Goal: Information Seeking & Learning: Learn about a topic

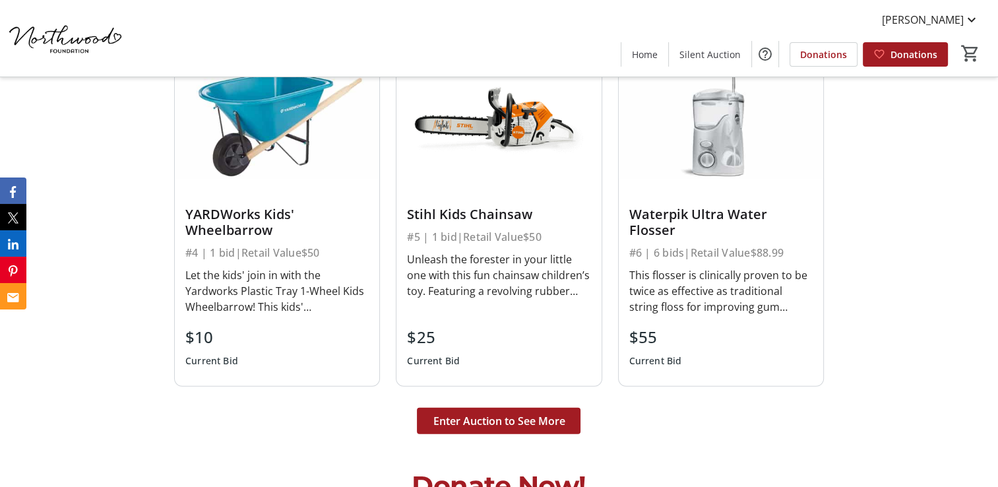
scroll to position [3364, 0]
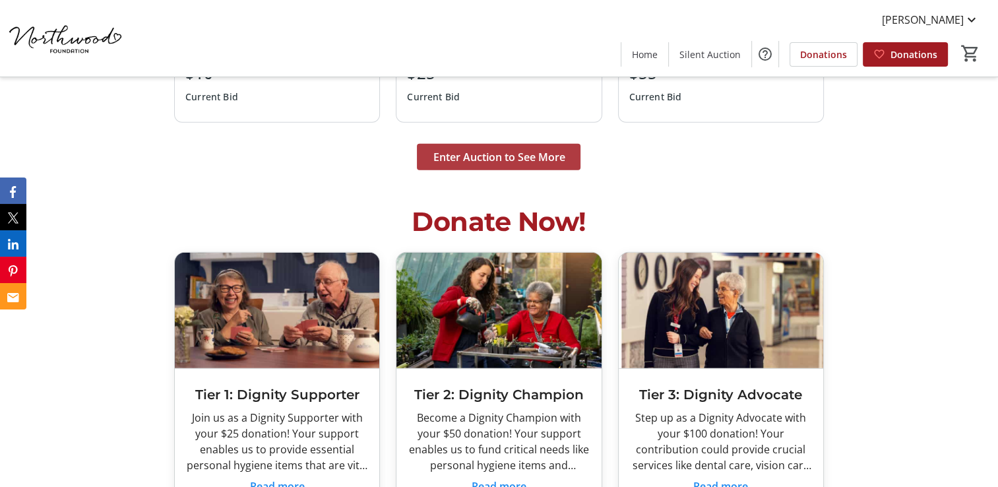
click at [510, 149] on span "Enter Auction to See More" at bounding box center [499, 157] width 132 height 16
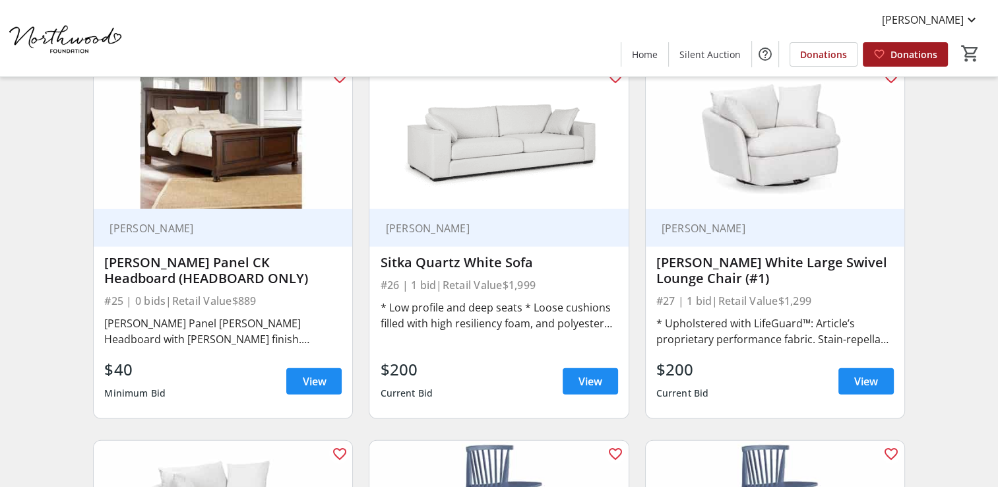
scroll to position [3100, 0]
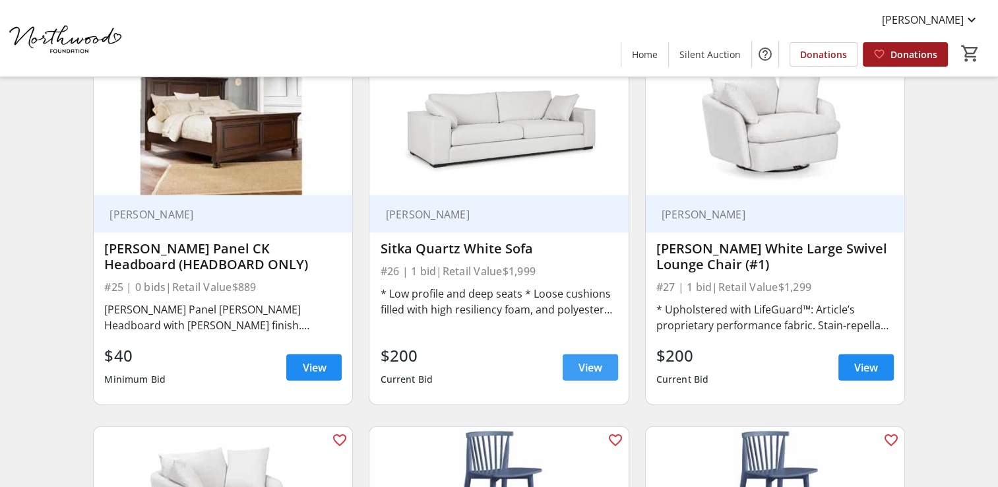
click at [599, 359] on span "View" at bounding box center [590, 367] width 24 height 16
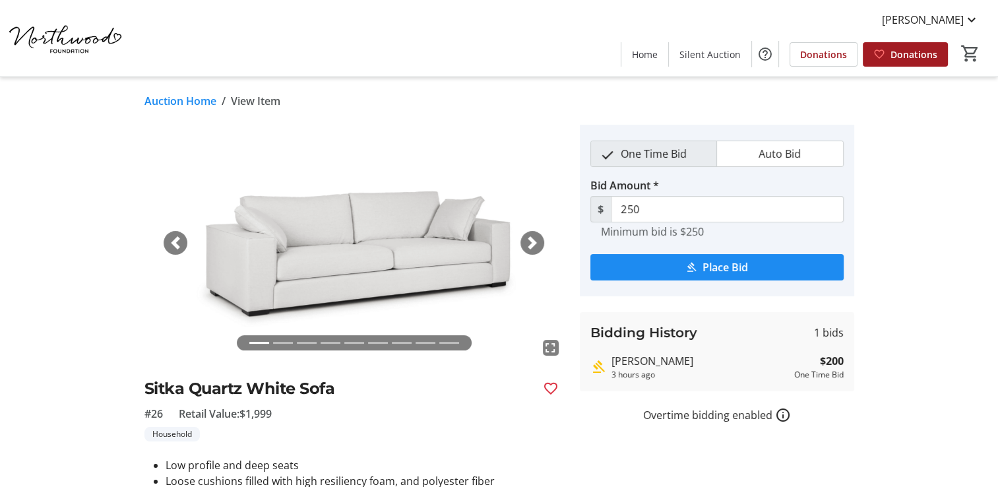
click at [532, 243] on span "button" at bounding box center [532, 242] width 13 height 13
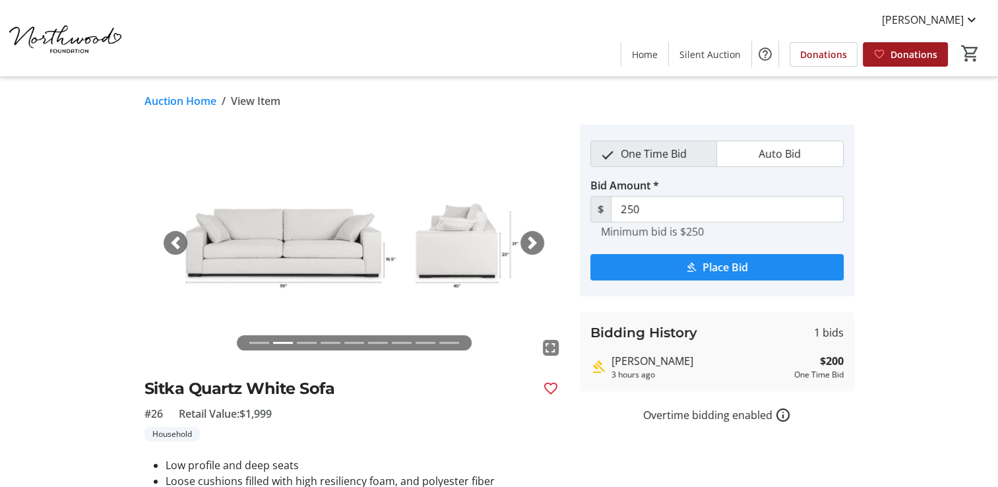
click at [532, 243] on span "button" at bounding box center [532, 242] width 13 height 13
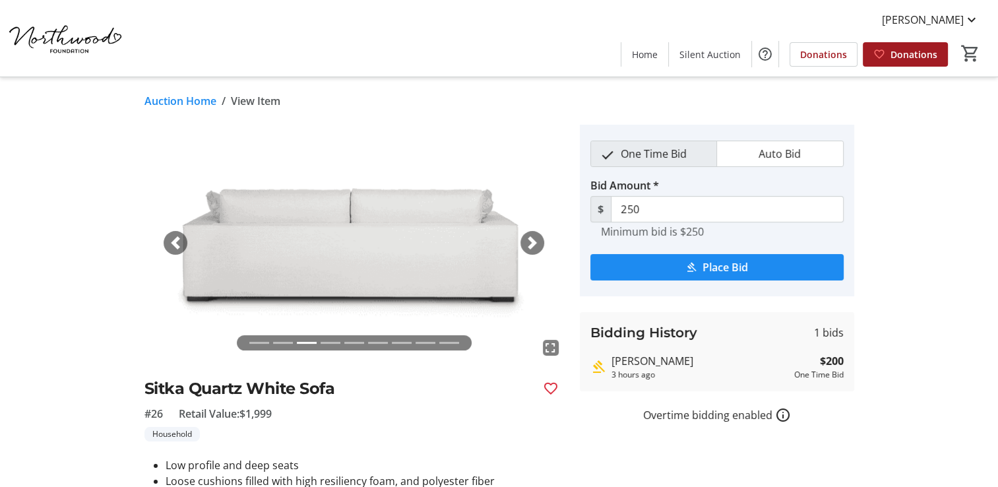
click at [532, 243] on span "button" at bounding box center [532, 242] width 13 height 13
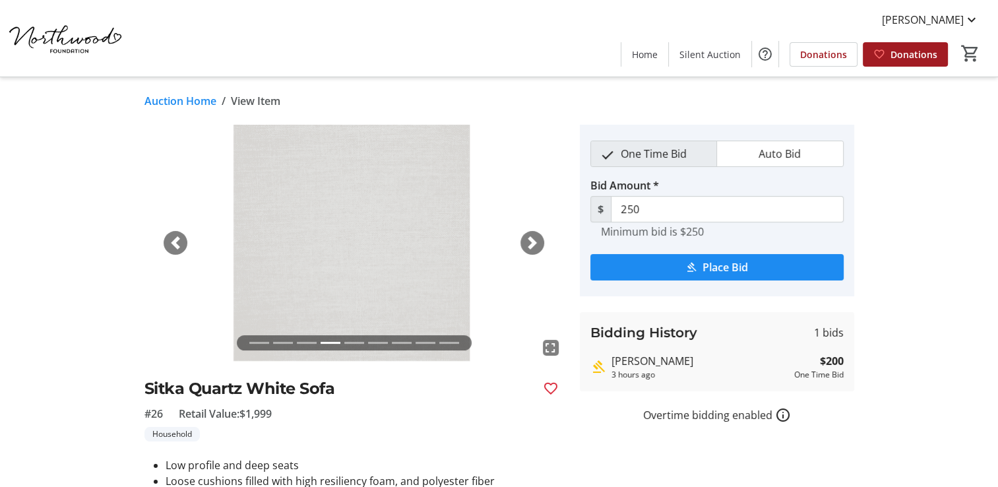
click at [170, 100] on link "Auction Home" at bounding box center [180, 101] width 72 height 16
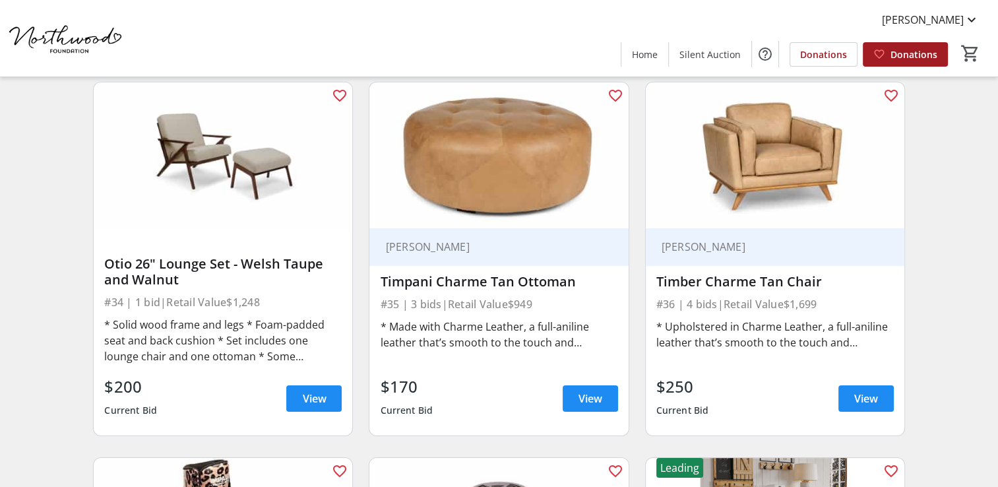
scroll to position [4222, 0]
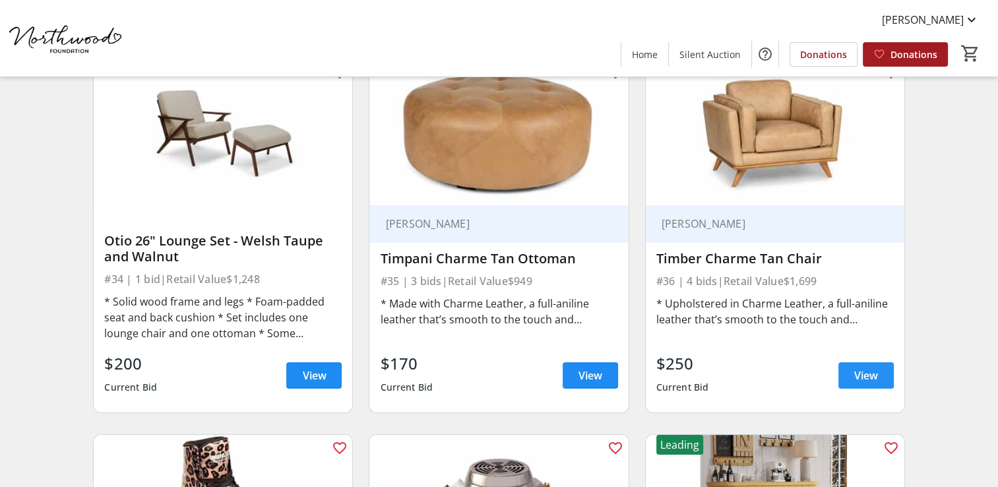
click at [865, 367] on span "View" at bounding box center [866, 375] width 24 height 16
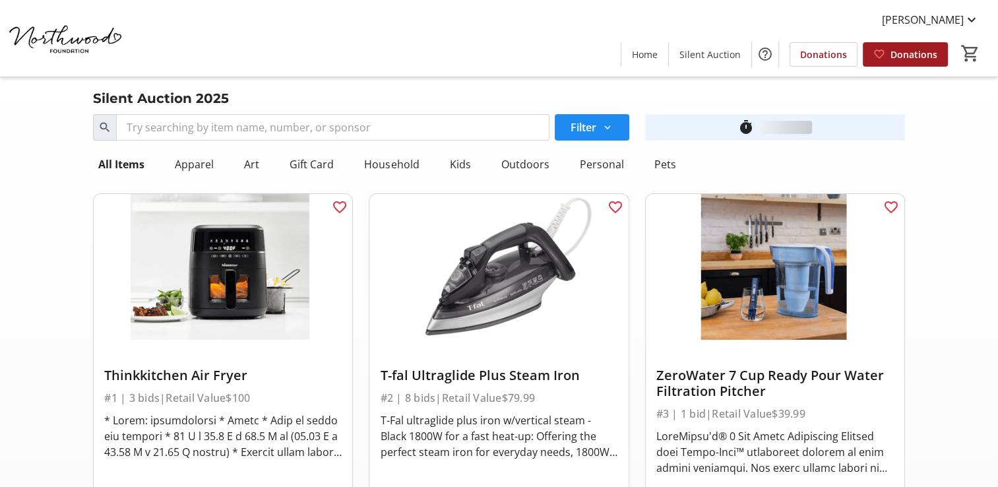
scroll to position [4222, 0]
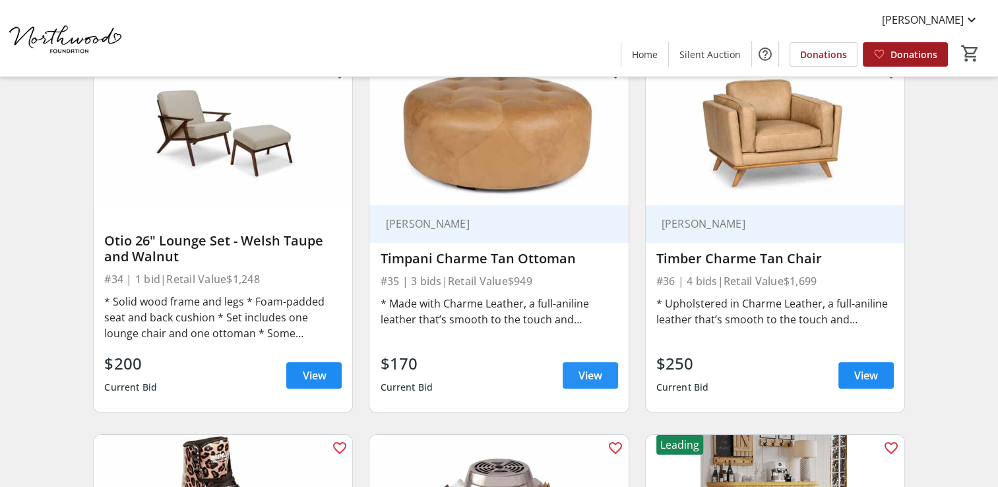
click at [584, 367] on span "View" at bounding box center [590, 375] width 24 height 16
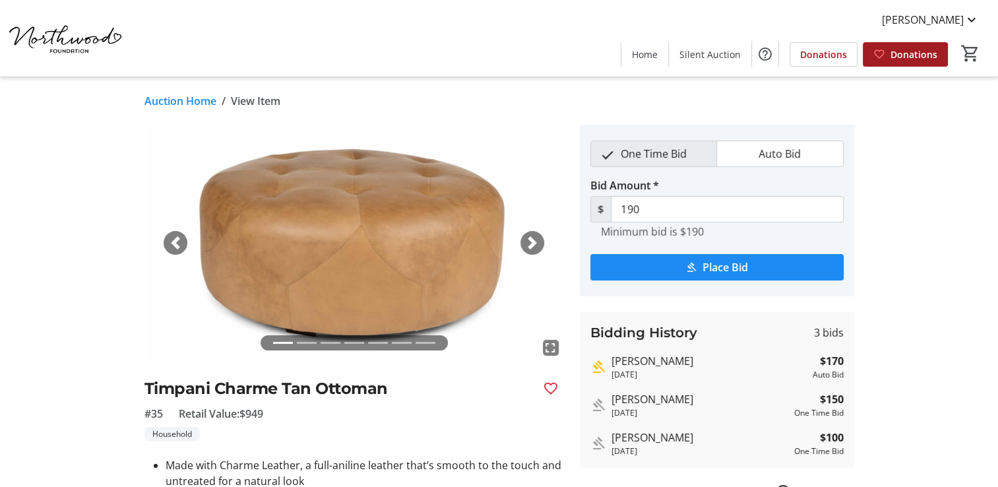
click at [528, 238] on span "button" at bounding box center [532, 242] width 13 height 13
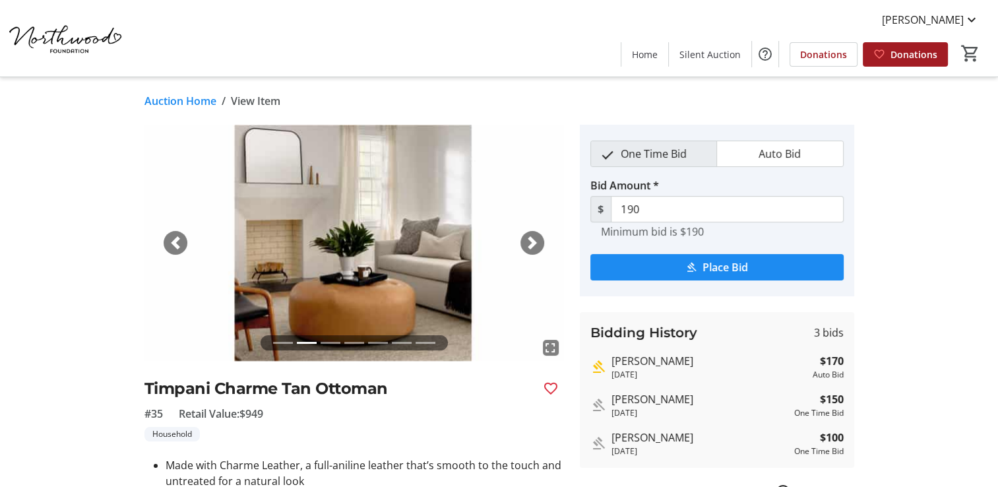
click at [528, 238] on span "button" at bounding box center [532, 242] width 13 height 13
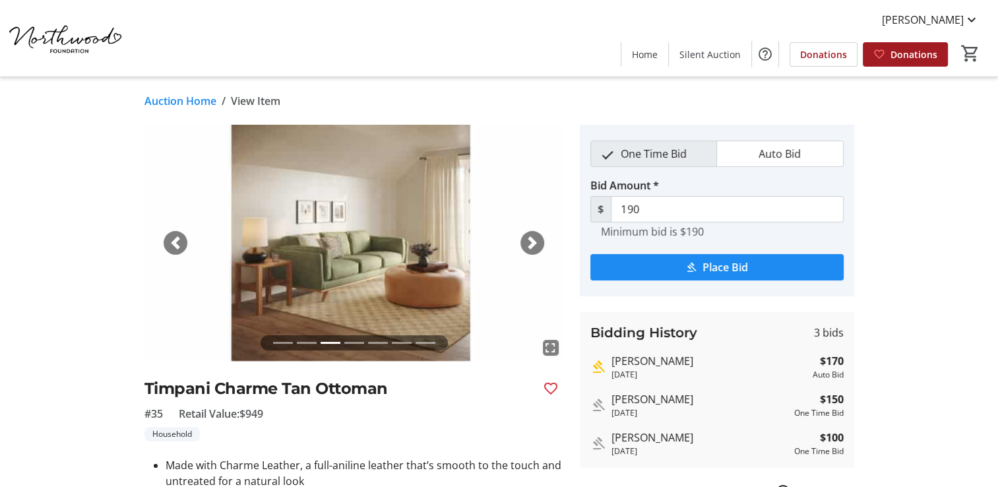
click at [528, 238] on span "button" at bounding box center [532, 242] width 13 height 13
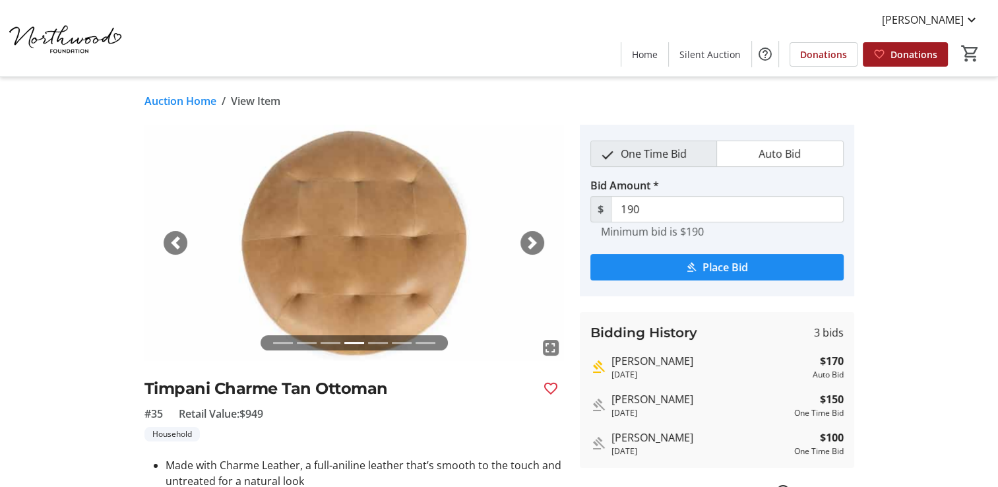
click at [158, 102] on link "Auction Home" at bounding box center [180, 101] width 72 height 16
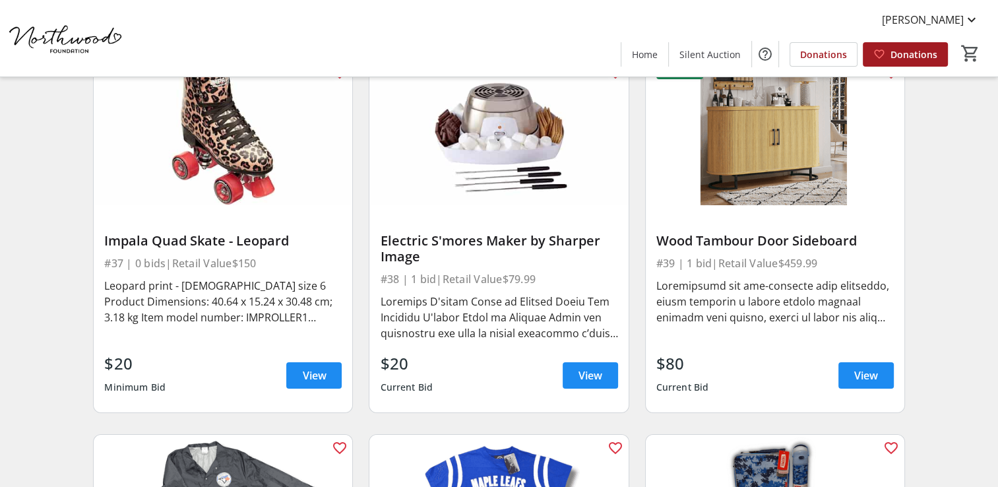
scroll to position [4617, 0]
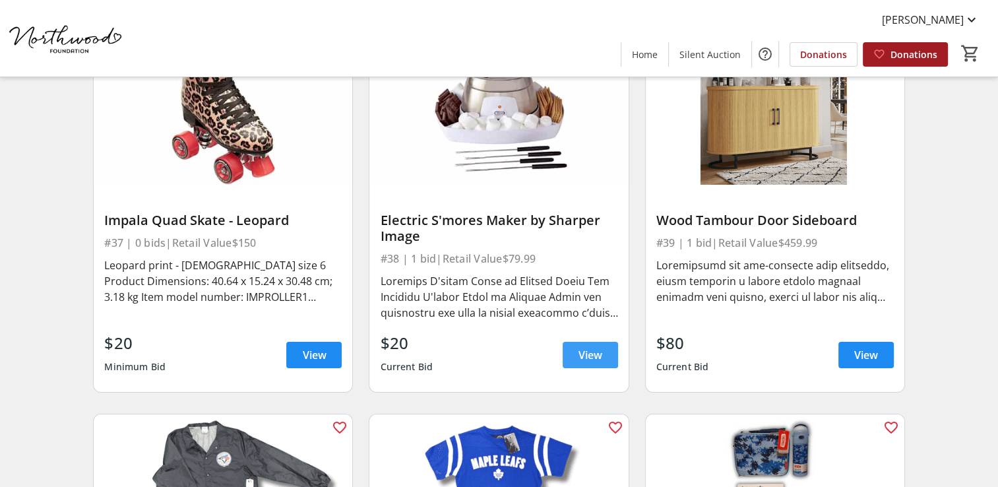
click at [584, 347] on span "View" at bounding box center [590, 355] width 24 height 16
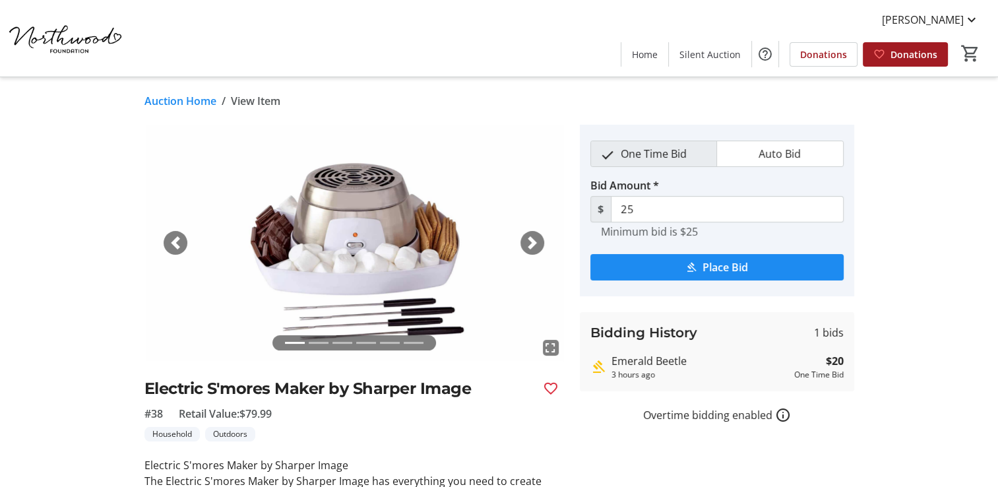
click at [173, 104] on link "Auction Home" at bounding box center [180, 101] width 72 height 16
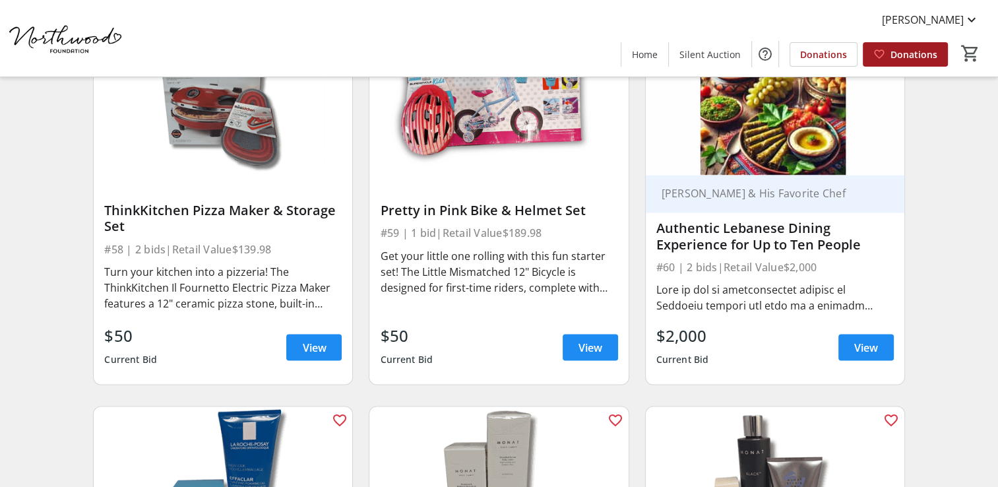
scroll to position [7256, 0]
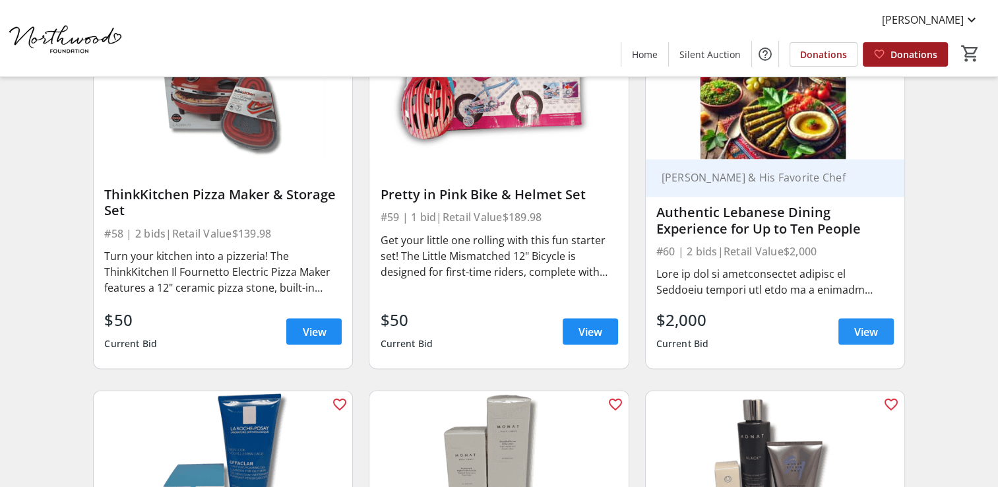
click at [863, 323] on span "View" at bounding box center [866, 331] width 24 height 16
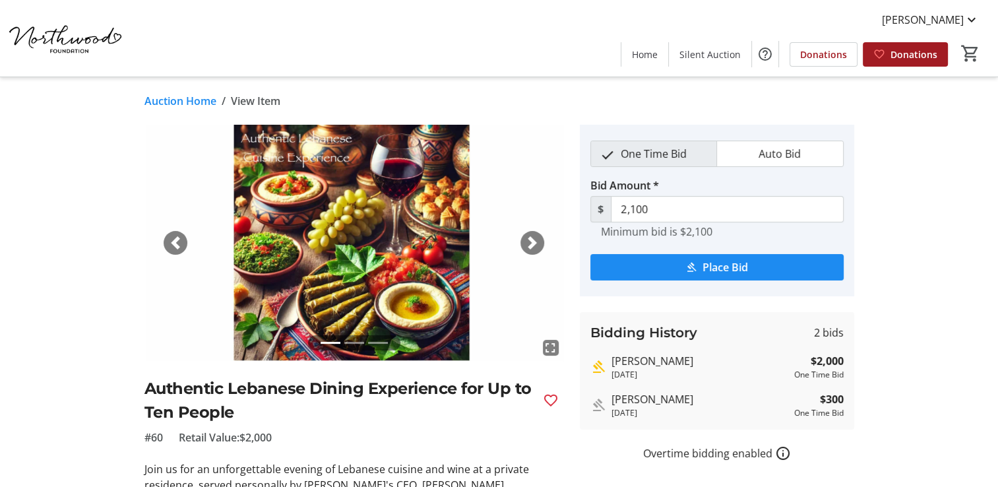
click at [190, 98] on link "Auction Home" at bounding box center [180, 101] width 72 height 16
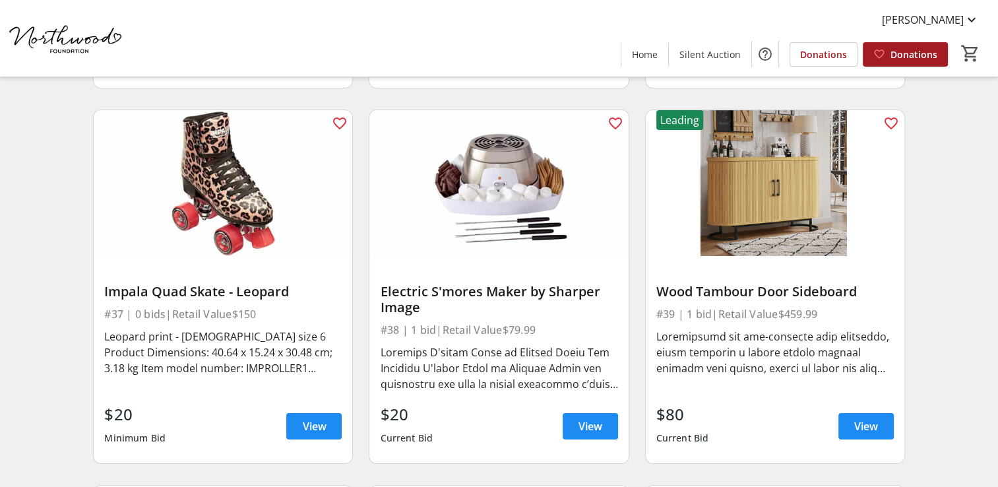
scroll to position [4583, 0]
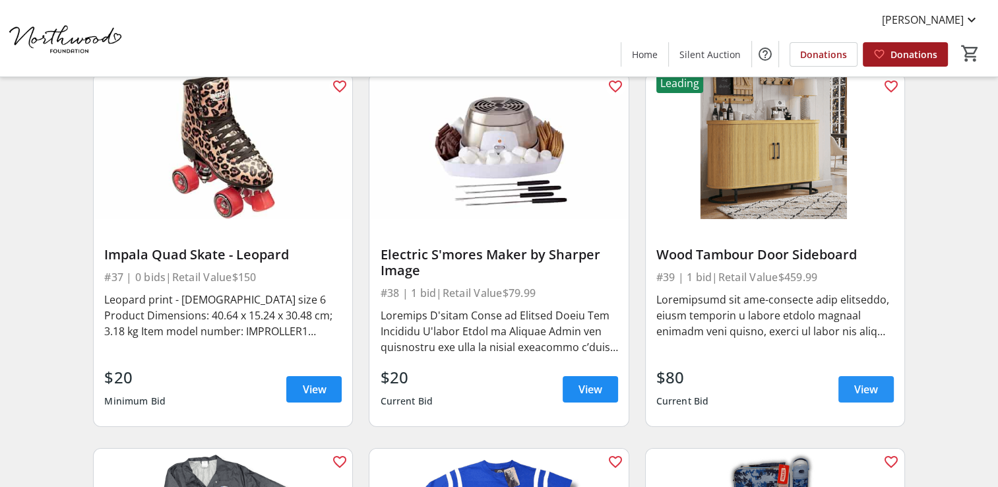
click at [881, 373] on span at bounding box center [865, 389] width 55 height 32
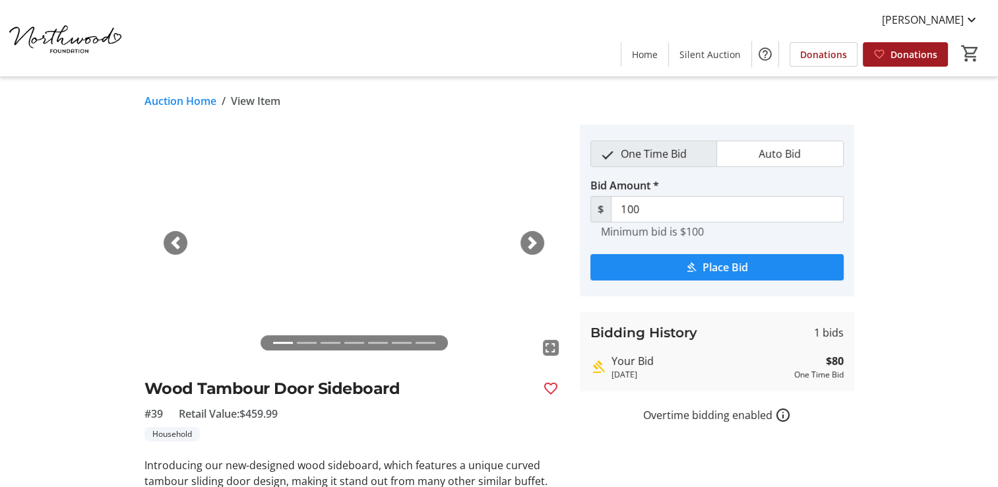
click at [526, 234] on div "Next" at bounding box center [532, 243] width 24 height 24
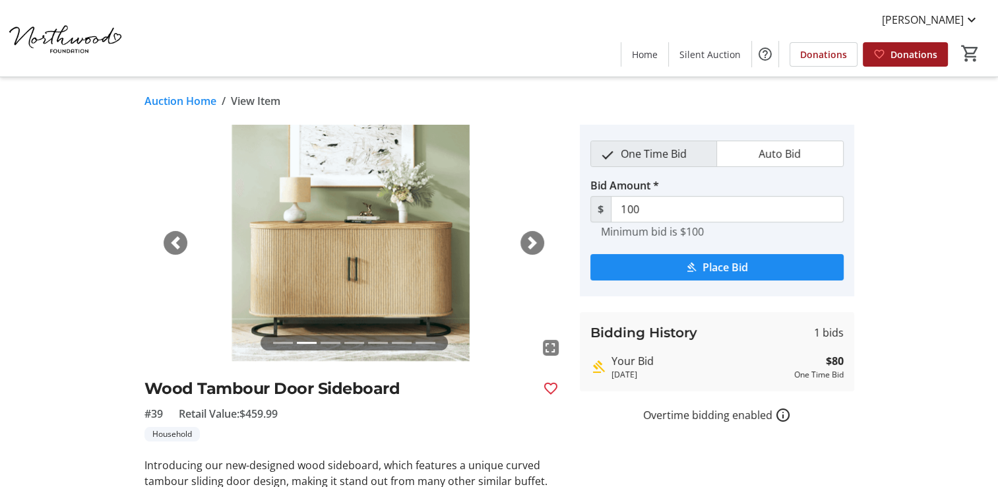
click at [526, 234] on div "Next" at bounding box center [532, 243] width 24 height 24
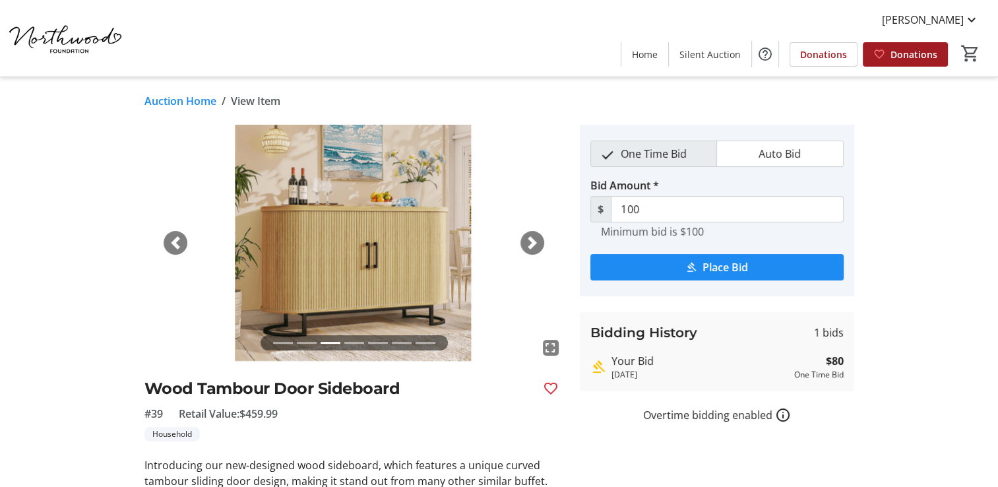
click at [526, 234] on div "Next" at bounding box center [532, 243] width 24 height 24
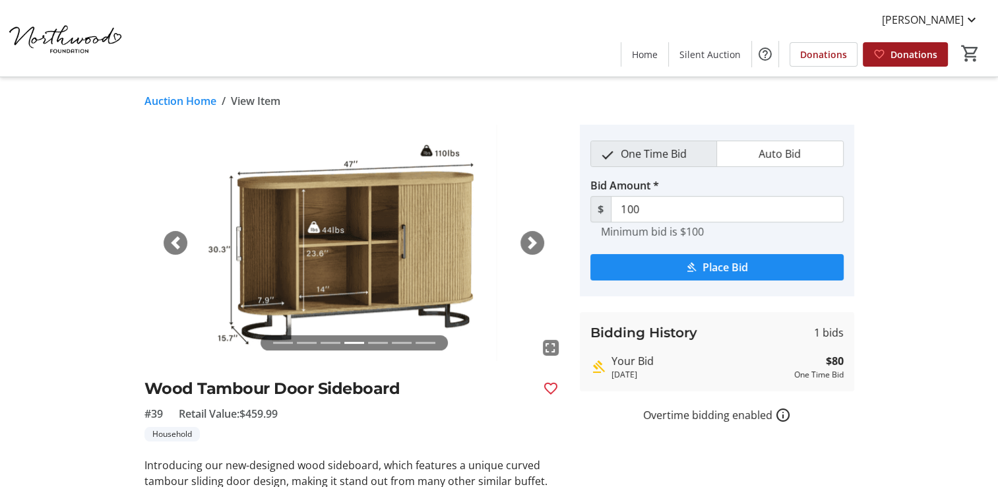
click at [526, 234] on div "Next" at bounding box center [532, 243] width 24 height 24
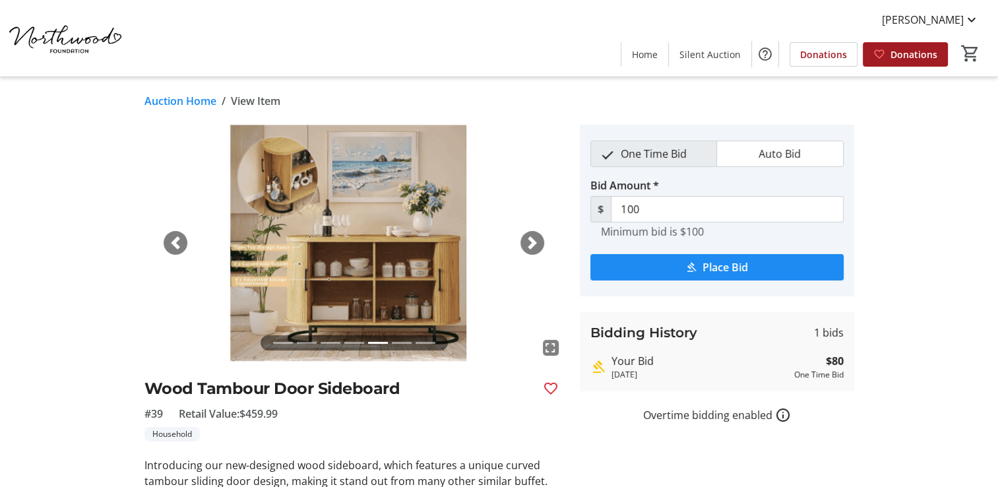
click at [526, 234] on div "Next" at bounding box center [532, 243] width 24 height 24
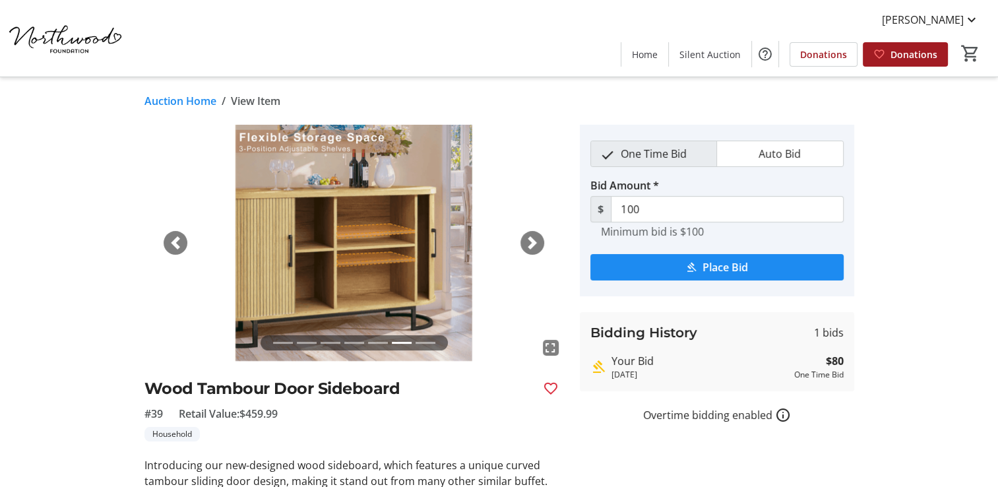
click at [526, 234] on div "Next" at bounding box center [532, 243] width 24 height 24
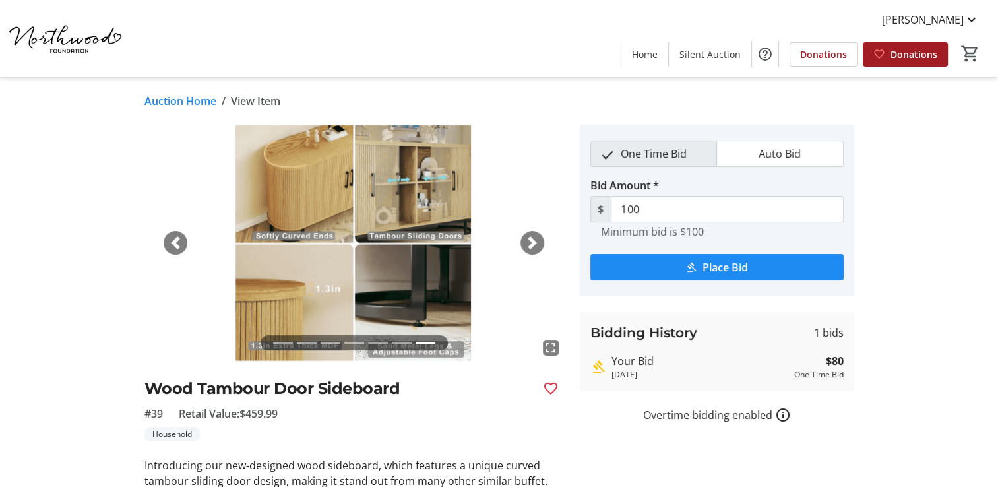
click at [526, 234] on div "Next" at bounding box center [532, 243] width 24 height 24
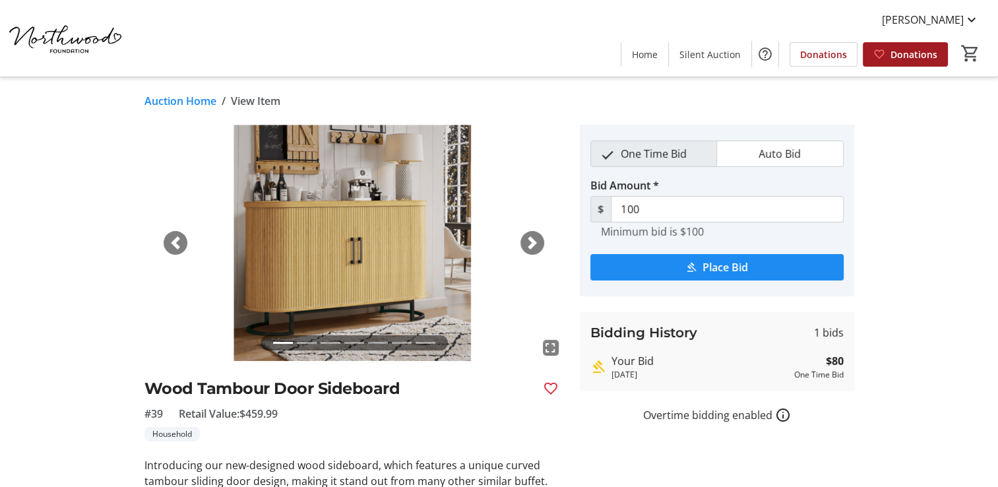
click at [526, 234] on div "Next" at bounding box center [532, 243] width 24 height 24
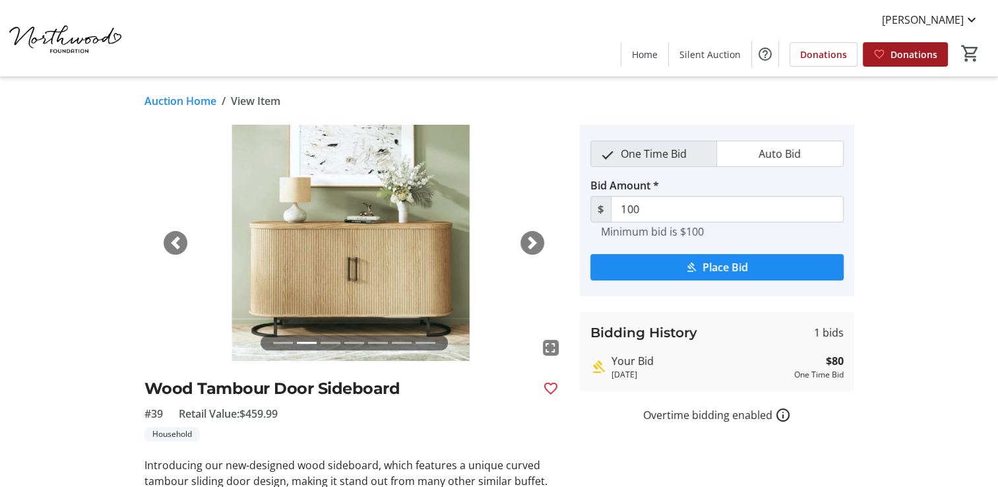
click at [526, 234] on div "Next" at bounding box center [532, 243] width 24 height 24
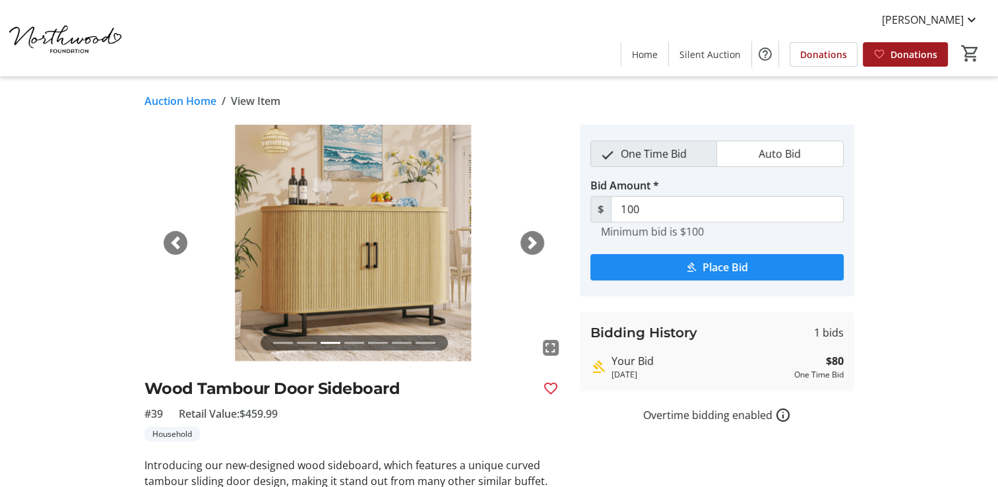
click at [173, 96] on link "Auction Home" at bounding box center [180, 101] width 72 height 16
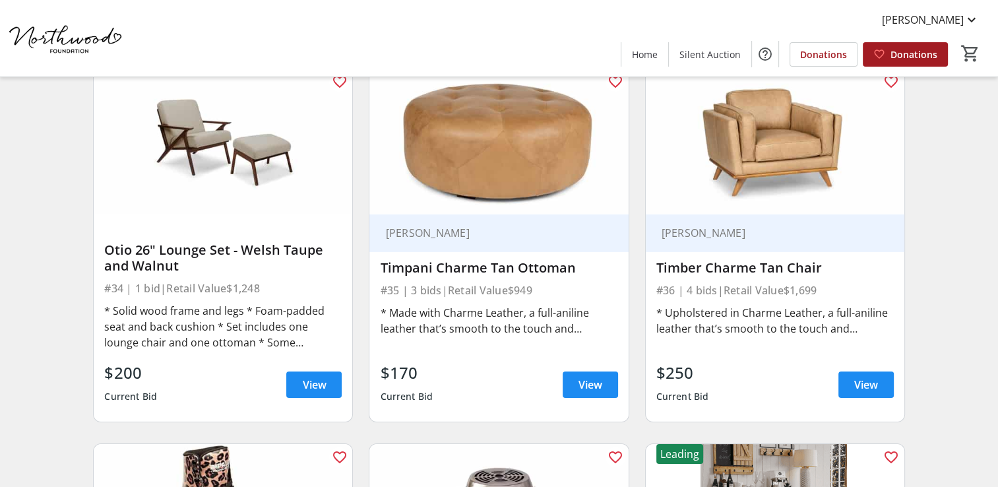
scroll to position [4319, 0]
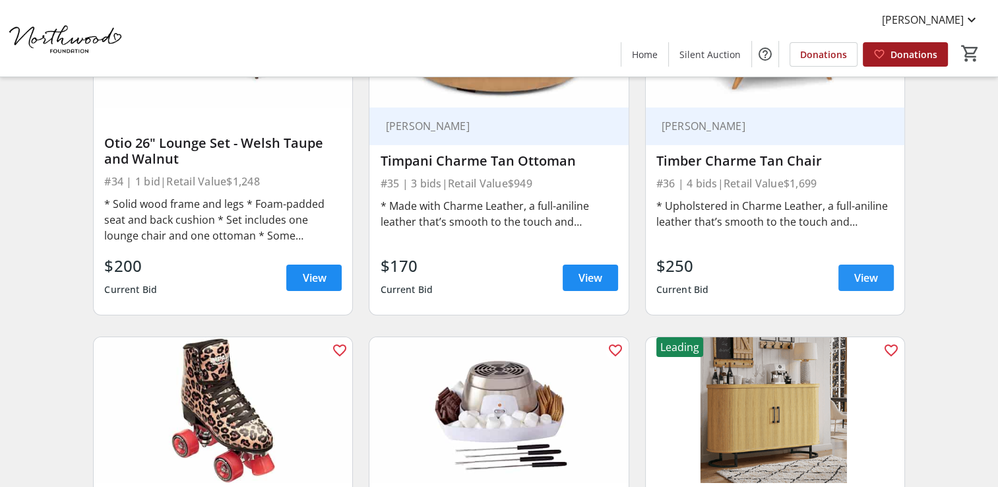
click at [863, 270] on span "View" at bounding box center [866, 278] width 24 height 16
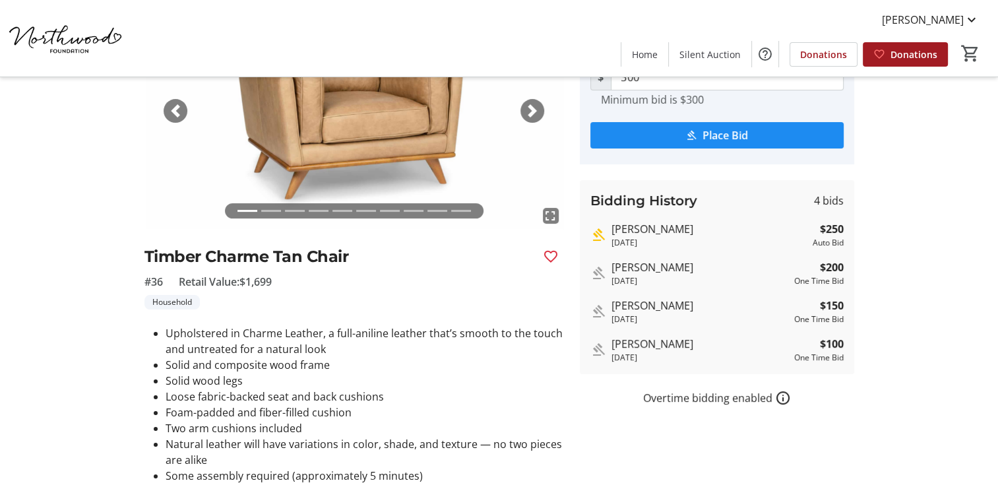
scroll to position [66, 0]
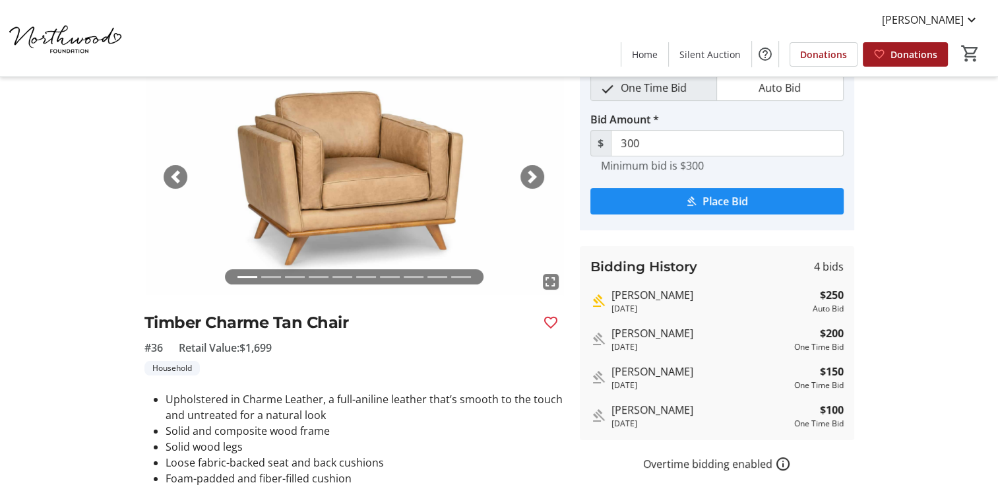
click at [538, 173] on div "Next" at bounding box center [532, 177] width 24 height 24
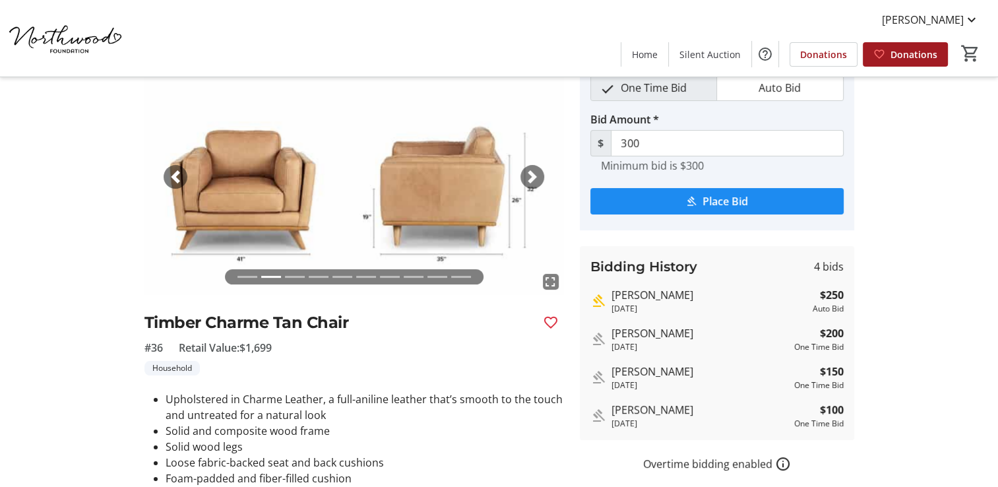
click at [538, 173] on div "Next" at bounding box center [532, 177] width 24 height 24
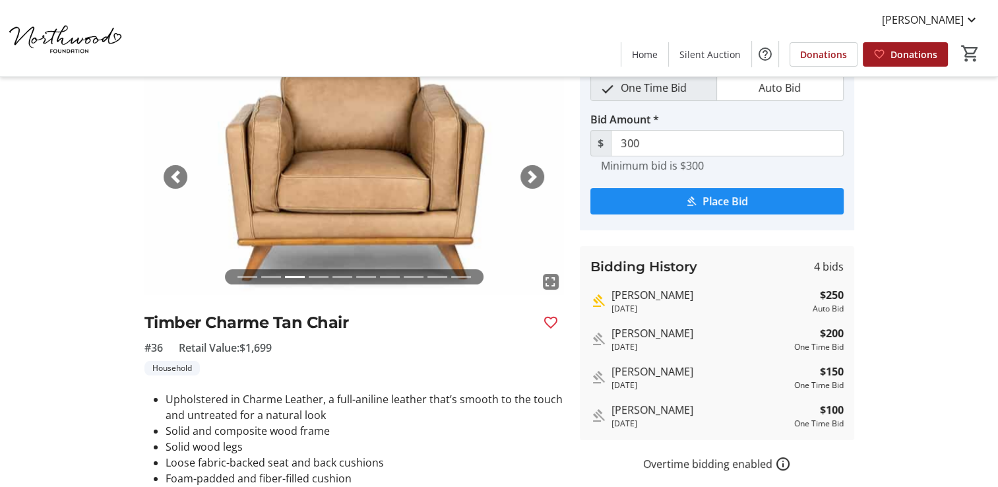
click at [538, 173] on div "Next" at bounding box center [532, 177] width 24 height 24
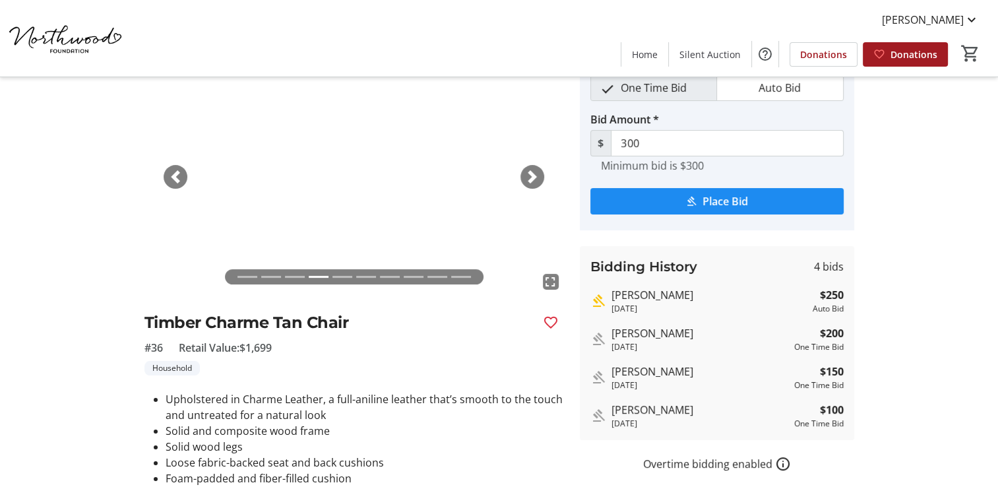
click at [538, 173] on div "Next" at bounding box center [532, 177] width 24 height 24
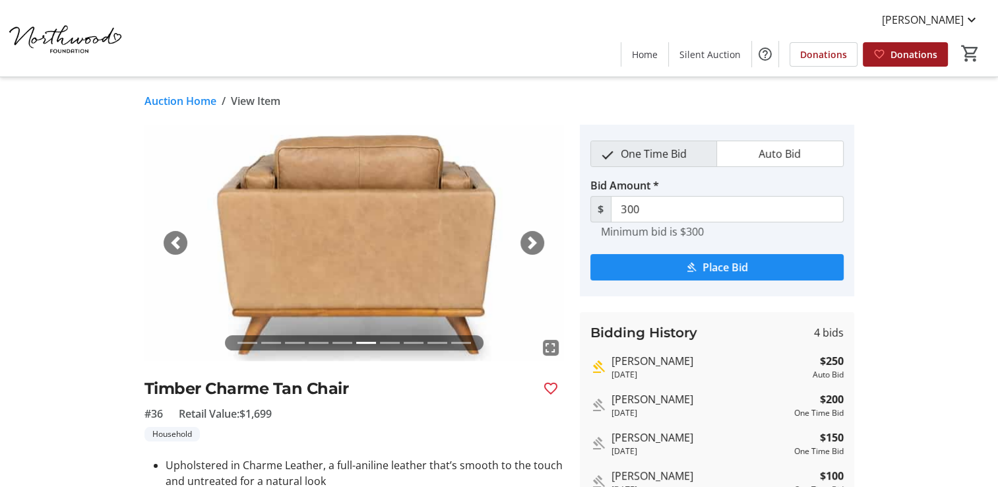
click at [195, 98] on link "Auction Home" at bounding box center [180, 101] width 72 height 16
